Goal: Task Accomplishment & Management: Complete application form

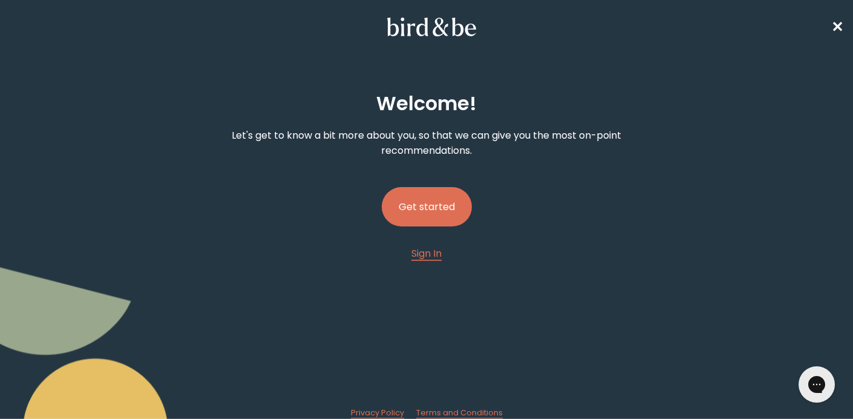
click at [444, 202] on button "Get started" at bounding box center [427, 206] width 90 height 39
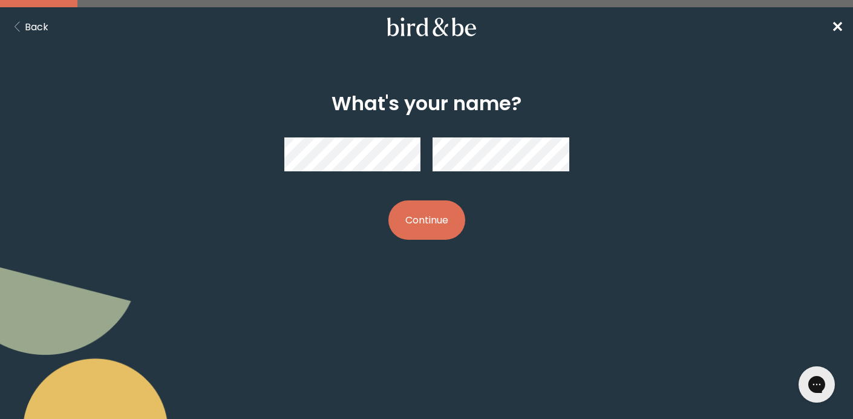
click at [433, 219] on button "Continue" at bounding box center [426, 219] width 77 height 39
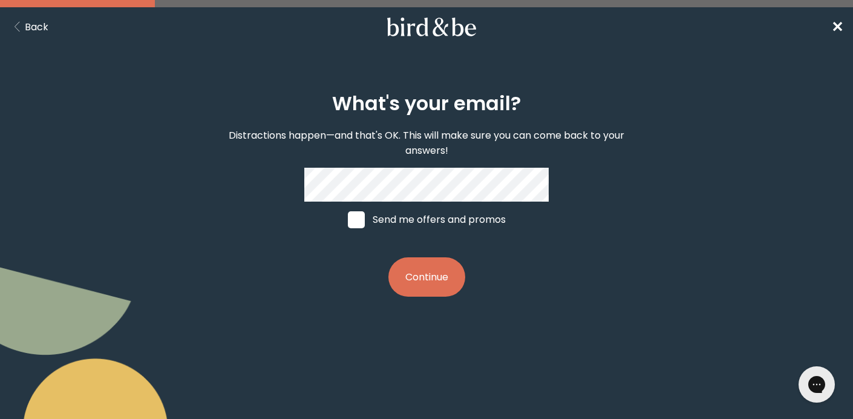
click at [358, 218] on span at bounding box center [356, 219] width 17 height 17
click at [348, 219] on input "Send me offers and promos" at bounding box center [347, 219] width 1 height 1
checkbox input "true"
click at [421, 274] on button "Continue" at bounding box center [426, 276] width 77 height 39
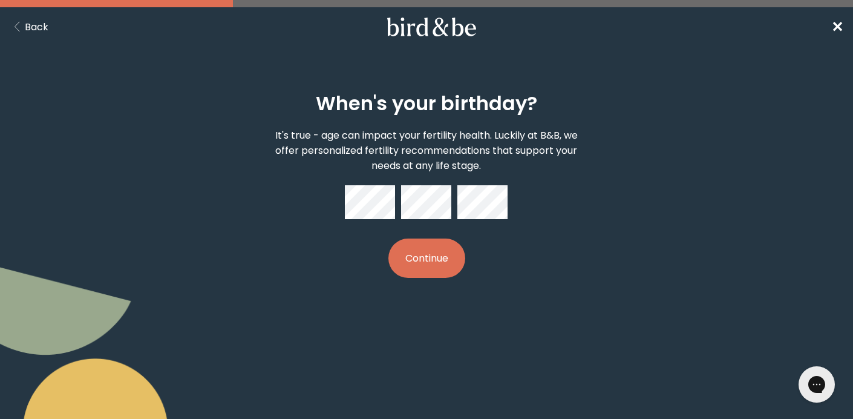
click at [430, 253] on button "Continue" at bounding box center [426, 257] width 77 height 39
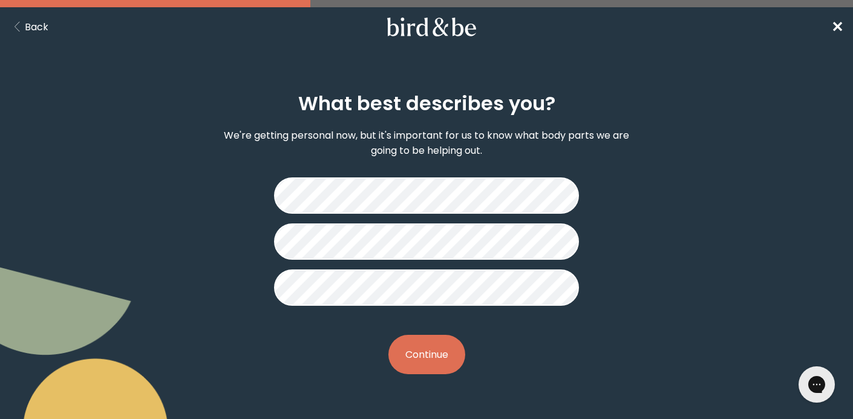
click at [422, 351] on button "Continue" at bounding box center [426, 354] width 77 height 39
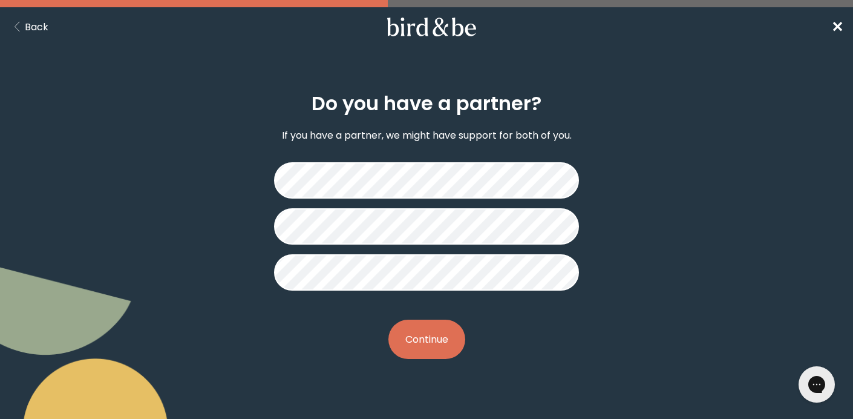
click at [418, 332] on button "Continue" at bounding box center [426, 339] width 77 height 39
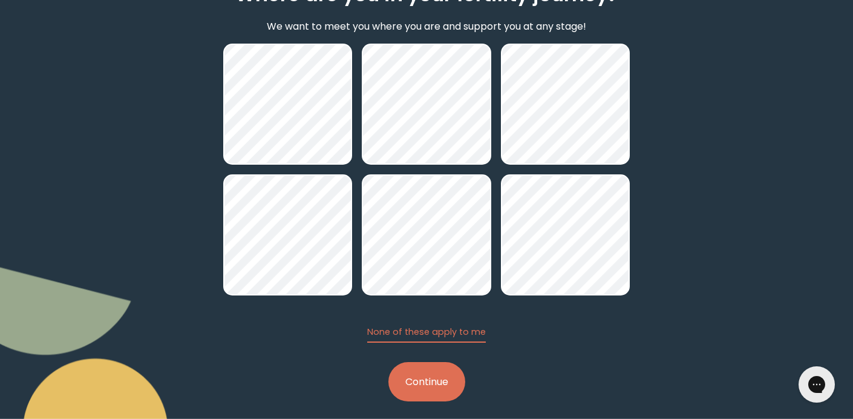
scroll to position [115, 0]
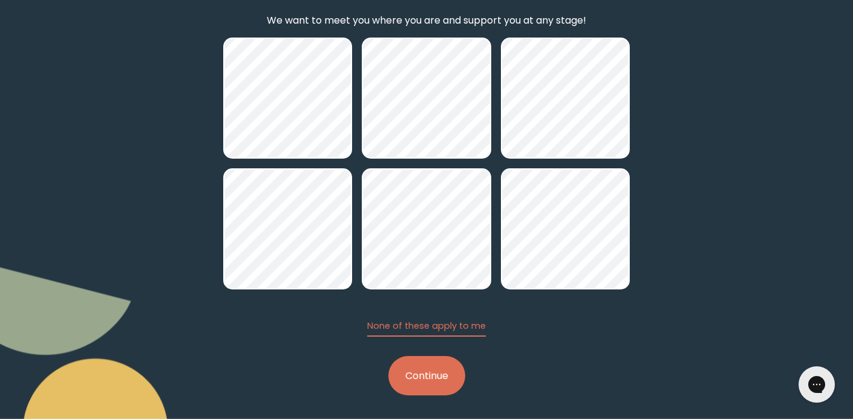
click at [427, 383] on button "Continue" at bounding box center [426, 375] width 77 height 39
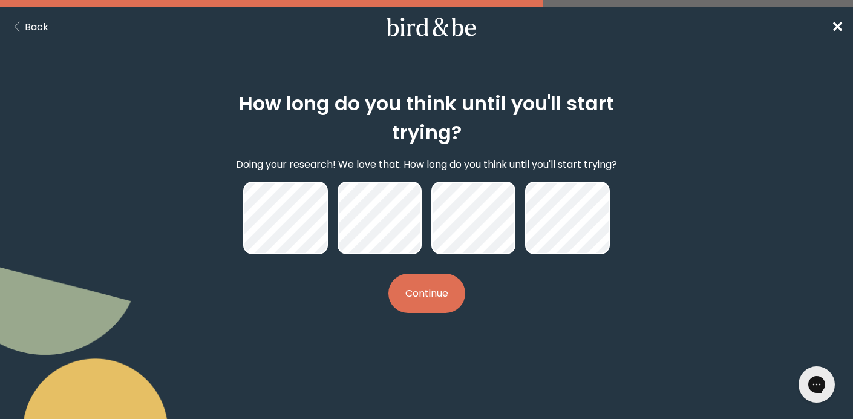
click at [416, 296] on button "Continue" at bounding box center [426, 293] width 77 height 39
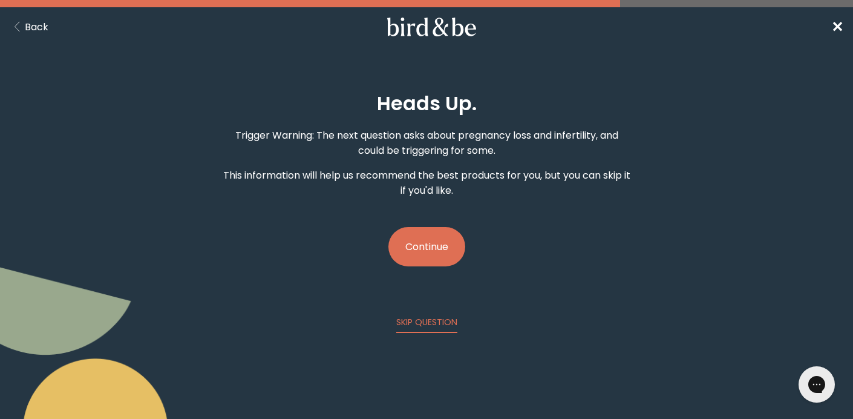
click at [425, 252] on button "Continue" at bounding box center [426, 246] width 77 height 39
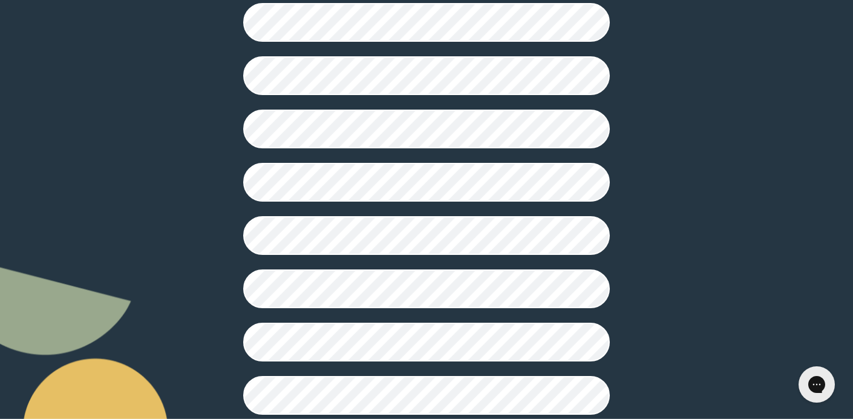
scroll to position [343, 0]
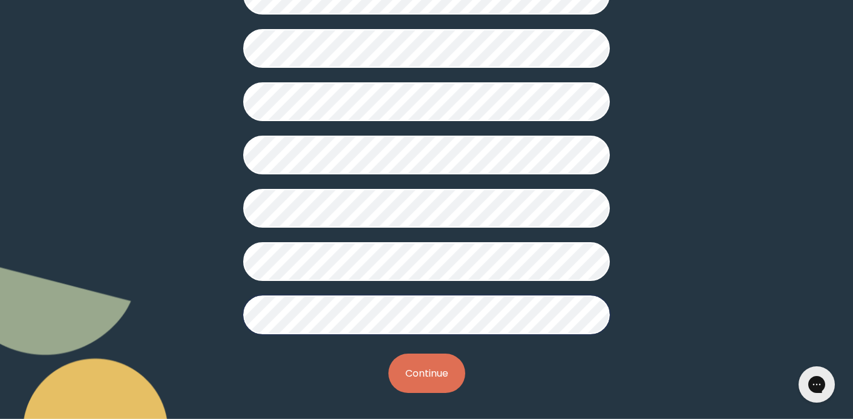
click at [413, 382] on button "Continue" at bounding box center [426, 372] width 77 height 39
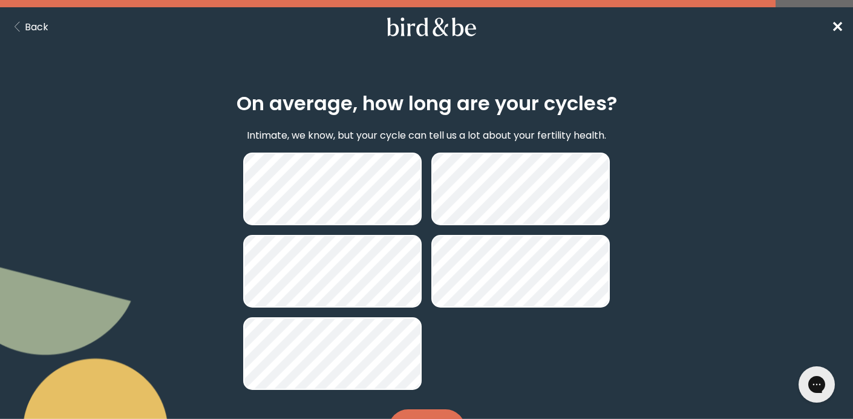
scroll to position [57, 0]
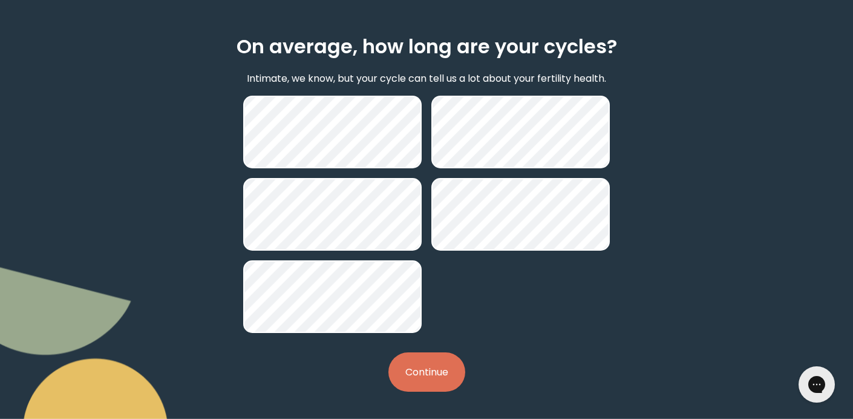
click at [421, 363] on button "Continue" at bounding box center [426, 371] width 77 height 39
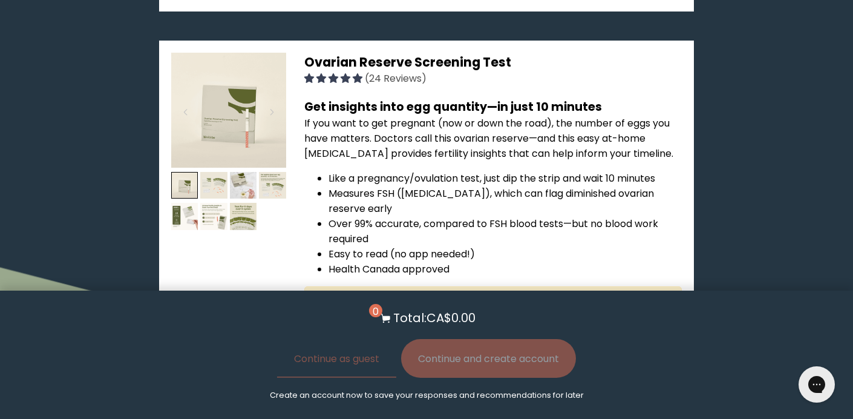
scroll to position [1251, 0]
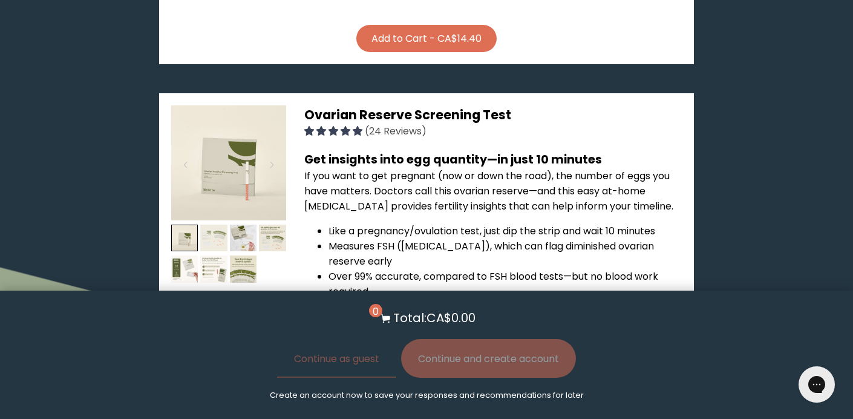
click at [218, 225] on img at bounding box center [213, 238] width 27 height 27
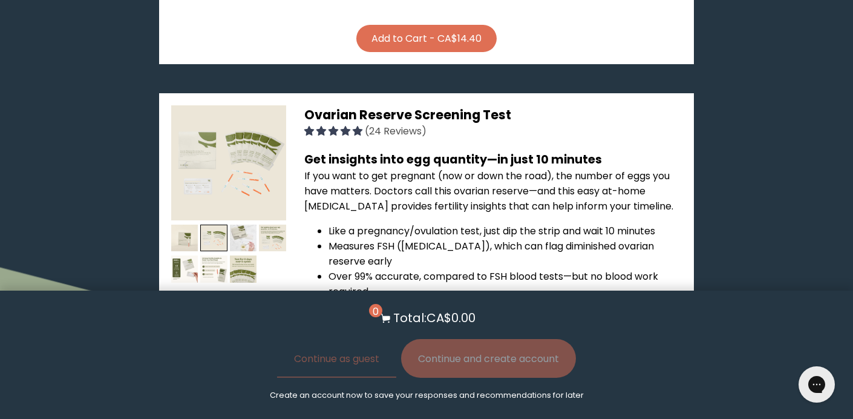
click at [236, 225] on img at bounding box center [243, 238] width 27 height 27
click at [251, 225] on img at bounding box center [243, 238] width 27 height 27
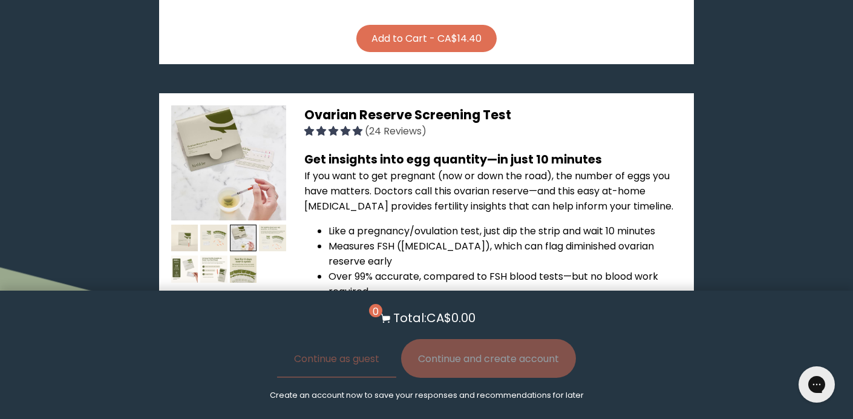
click at [279, 225] on img at bounding box center [272, 238] width 27 height 27
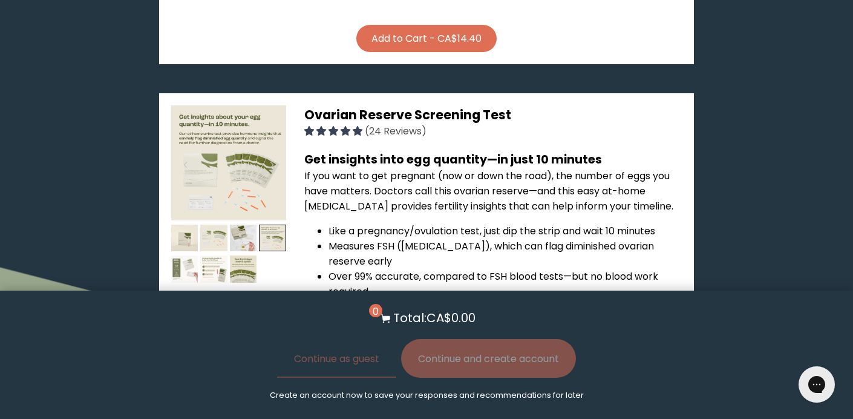
click at [188, 255] on img at bounding box center [184, 268] width 27 height 27
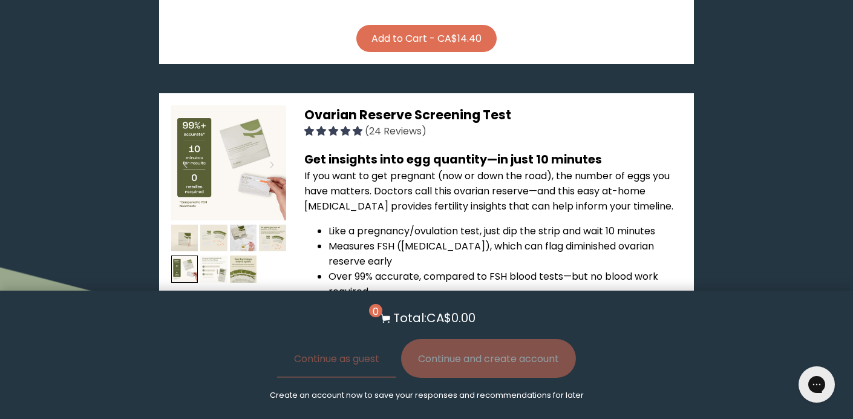
click at [217, 255] on img at bounding box center [213, 268] width 27 height 27
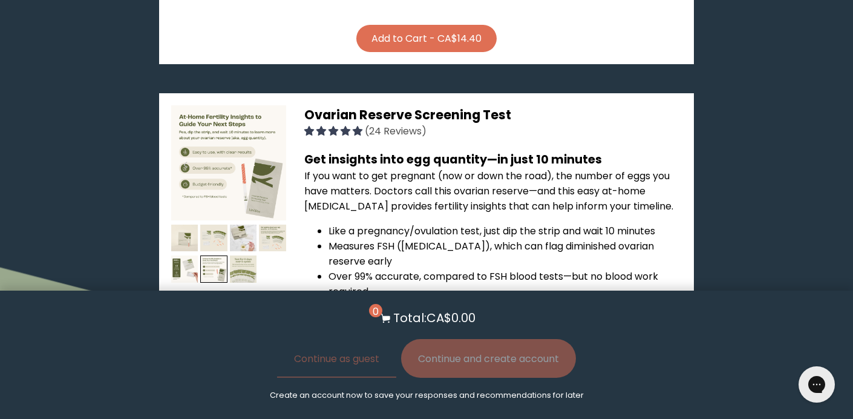
click at [244, 255] on img at bounding box center [243, 268] width 27 height 27
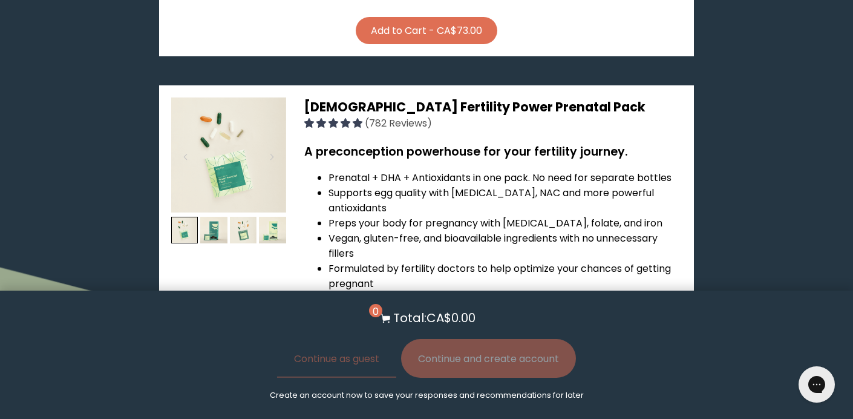
scroll to position [2640, 0]
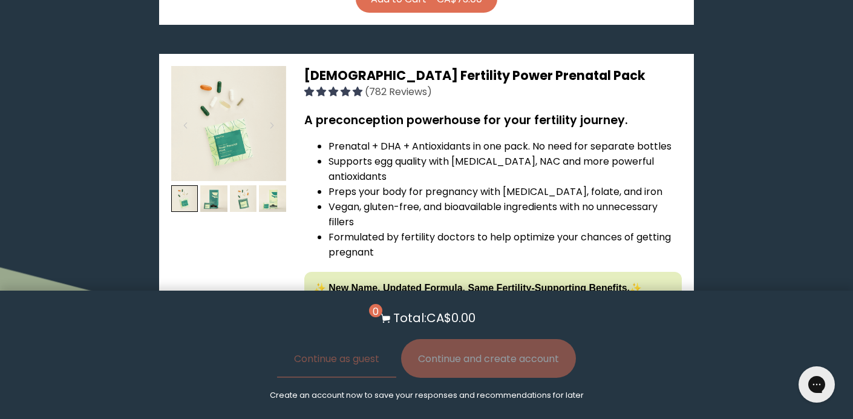
click at [365, 381] on button "View full list of ingredients" at bounding box center [373, 393] width 138 height 25
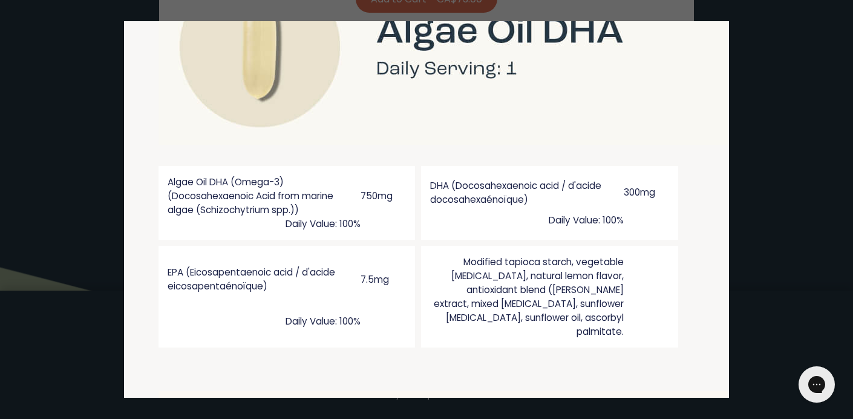
scroll to position [1589, 8]
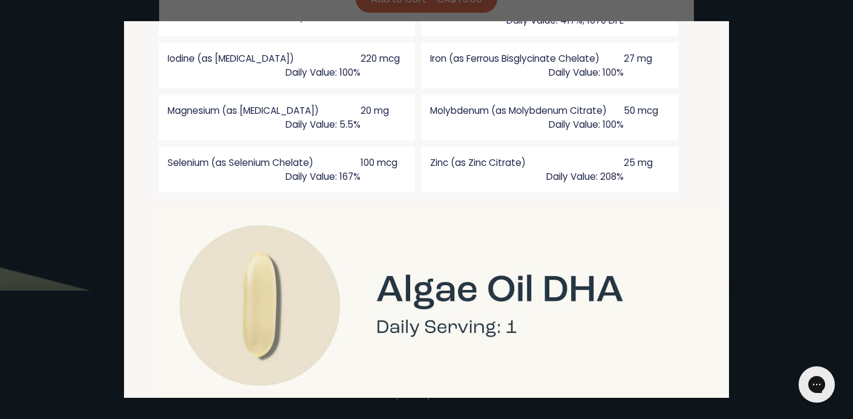
click at [793, 141] on div at bounding box center [426, 209] width 853 height 419
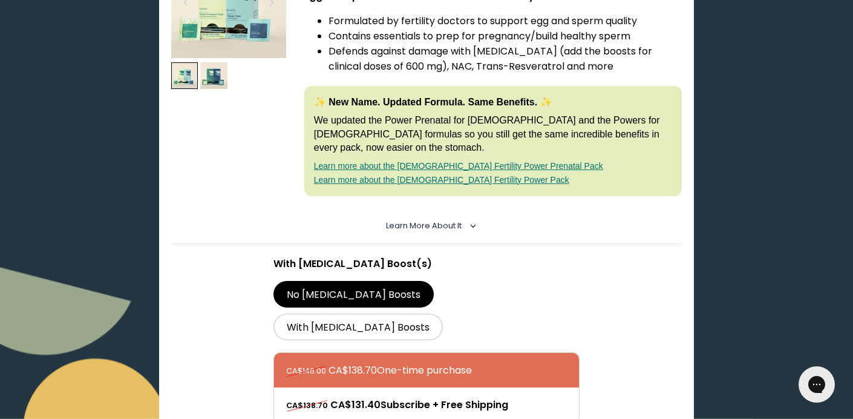
scroll to position [0, 0]
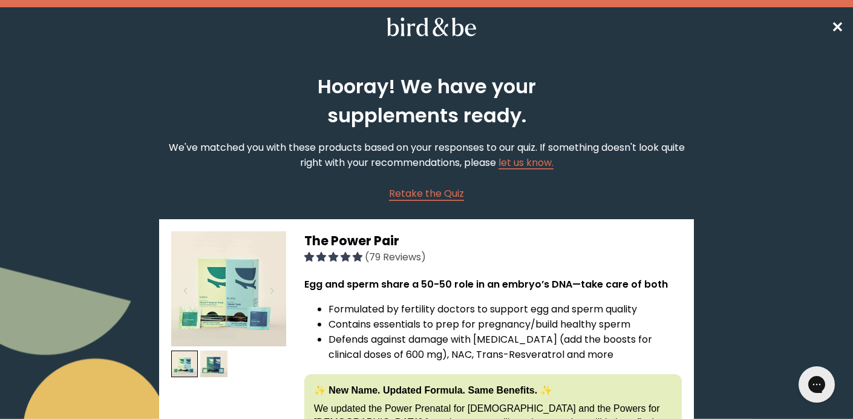
click at [837, 25] on span "✕" at bounding box center [837, 27] width 12 height 20
